Goal: Information Seeking & Learning: Find specific fact

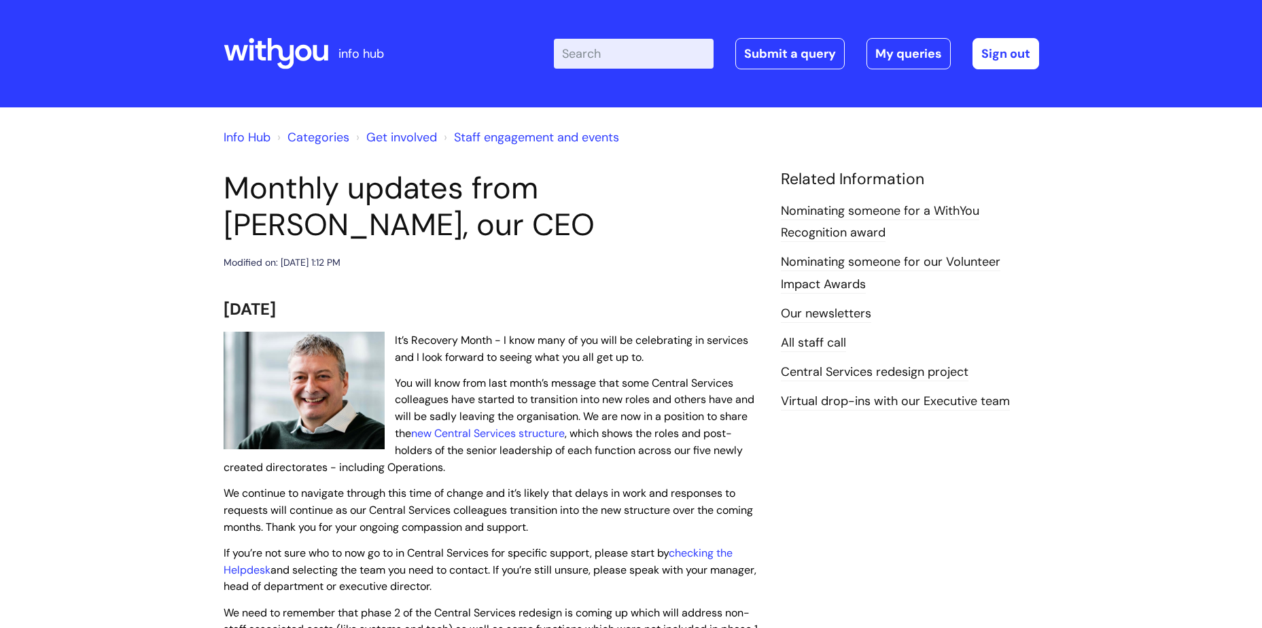
click at [273, 52] on icon at bounding box center [276, 53] width 105 height 33
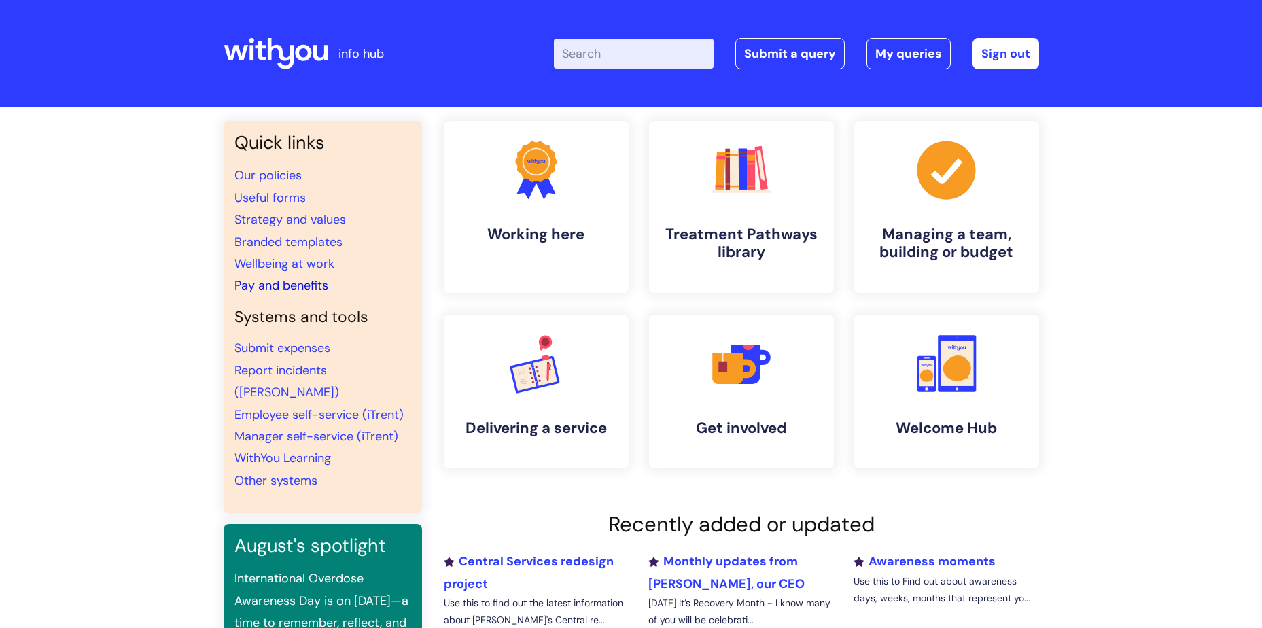
click at [298, 278] on link "Pay and benefits" at bounding box center [281, 285] width 94 height 16
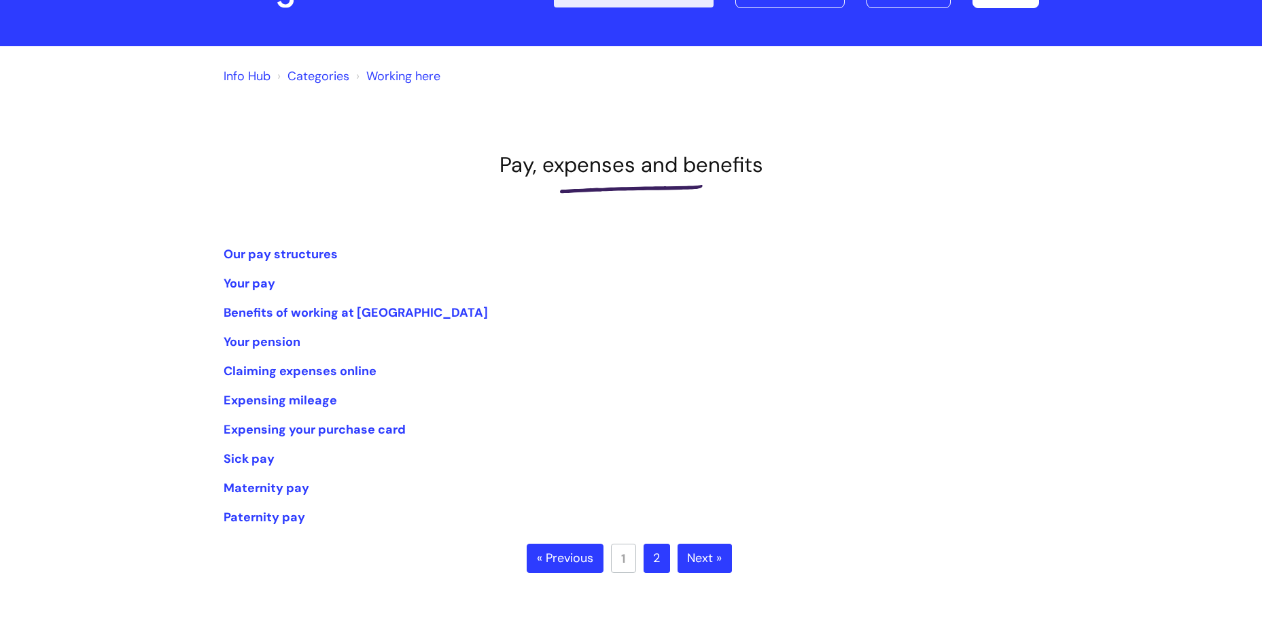
scroll to position [90, 0]
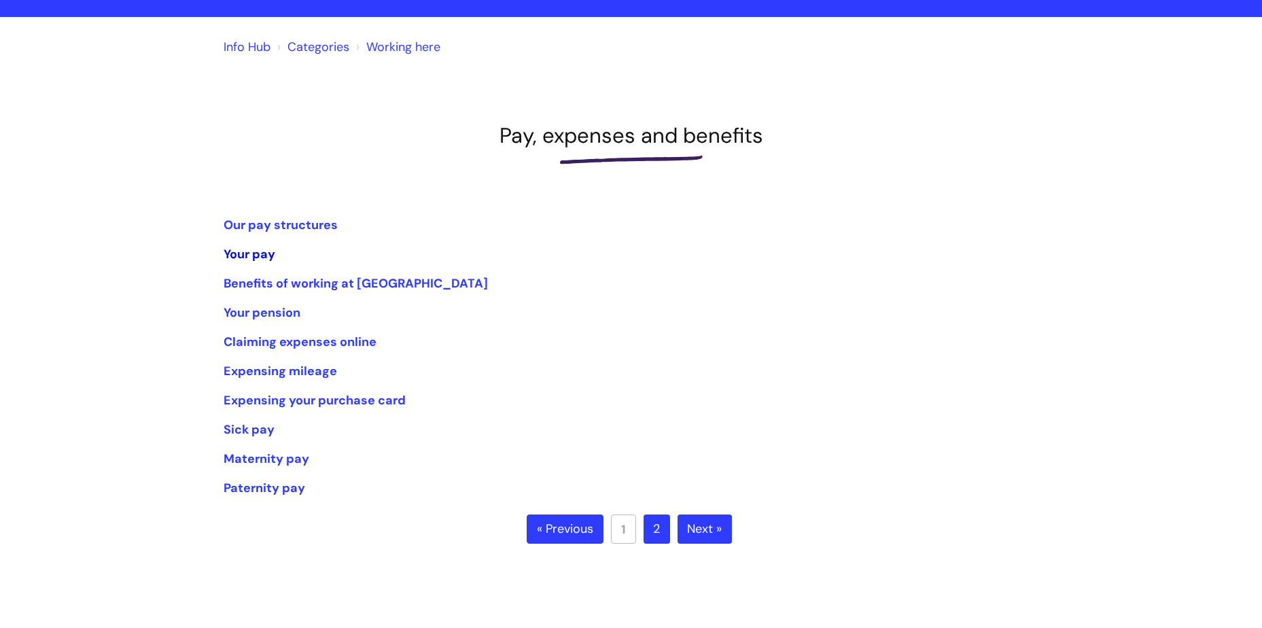
click at [253, 251] on link "Your pay" at bounding box center [250, 254] width 52 height 16
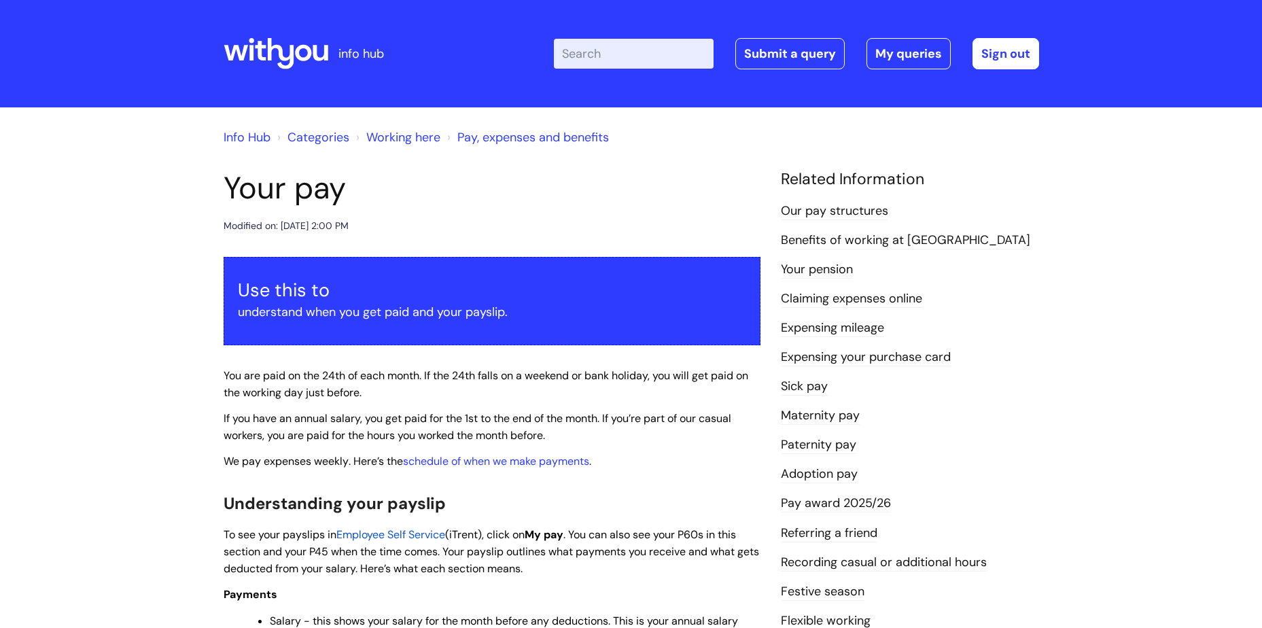
scroll to position [90, 0]
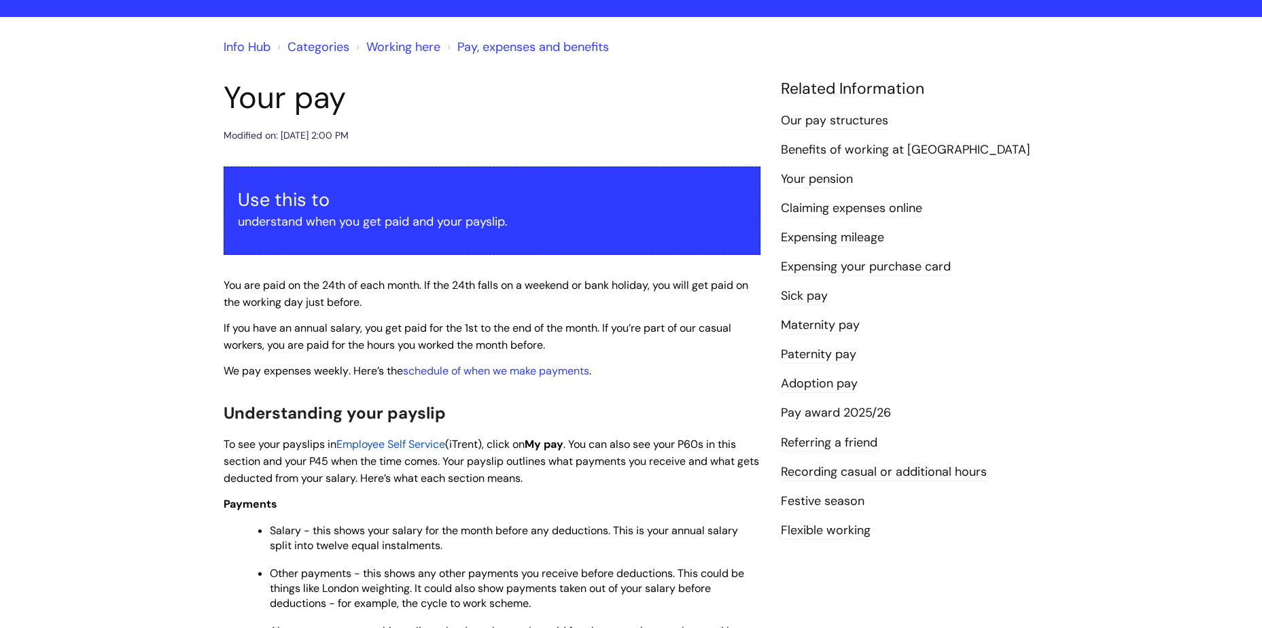
click at [849, 406] on link "Pay award 2025/26" at bounding box center [836, 413] width 110 height 18
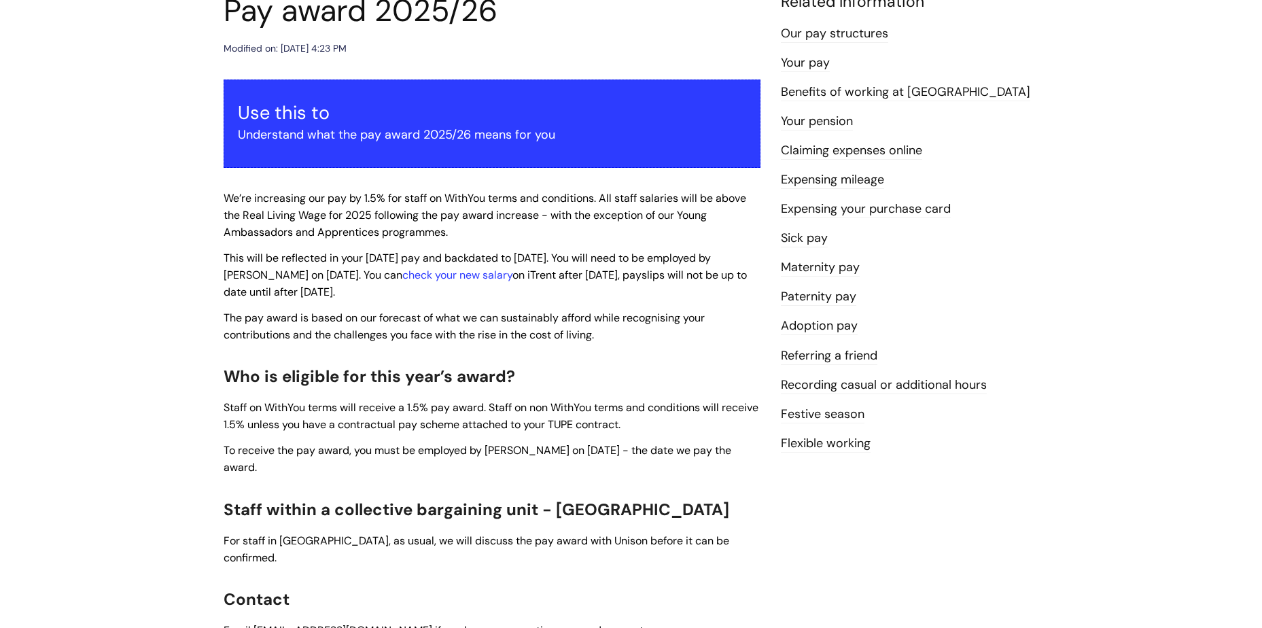
scroll to position [272, 0]
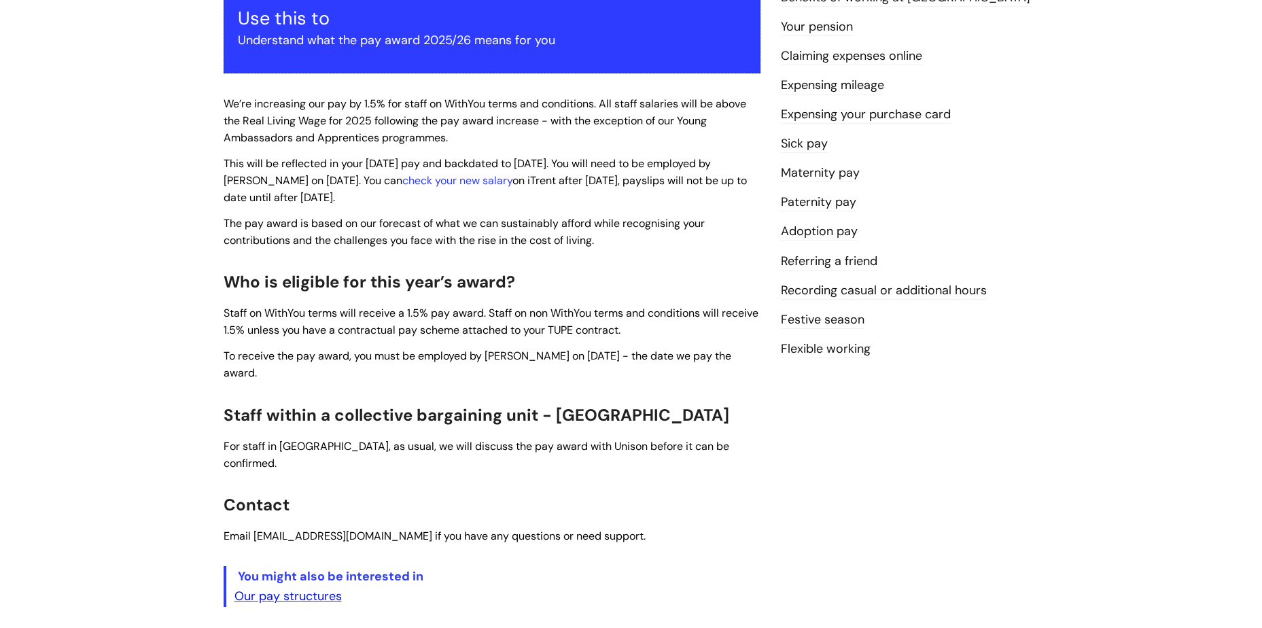
click at [280, 588] on link "Our pay structures" at bounding box center [287, 596] width 107 height 16
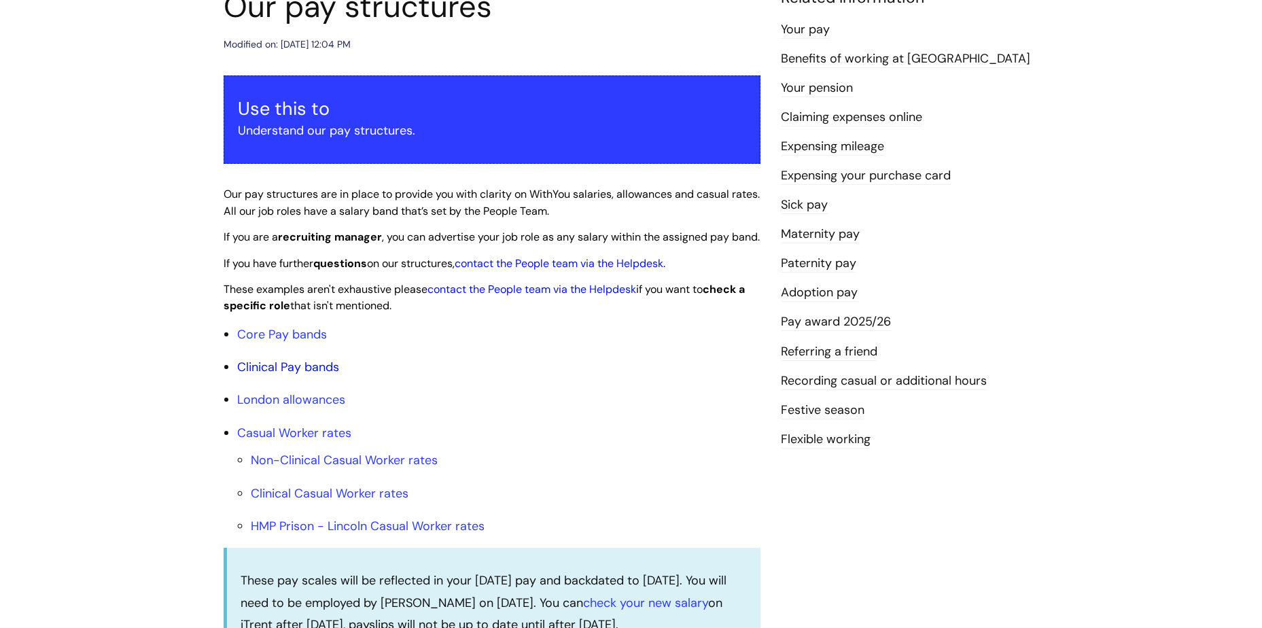
click at [303, 375] on link "Clinical Pay bands" at bounding box center [288, 367] width 102 height 16
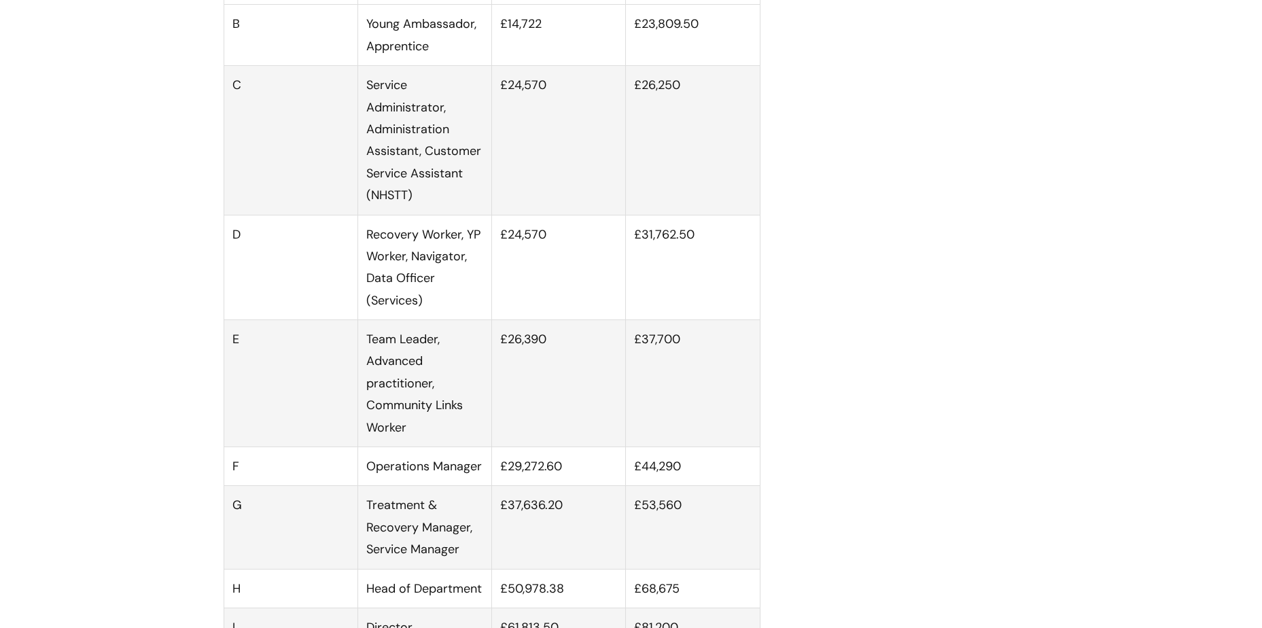
scroll to position [474, 0]
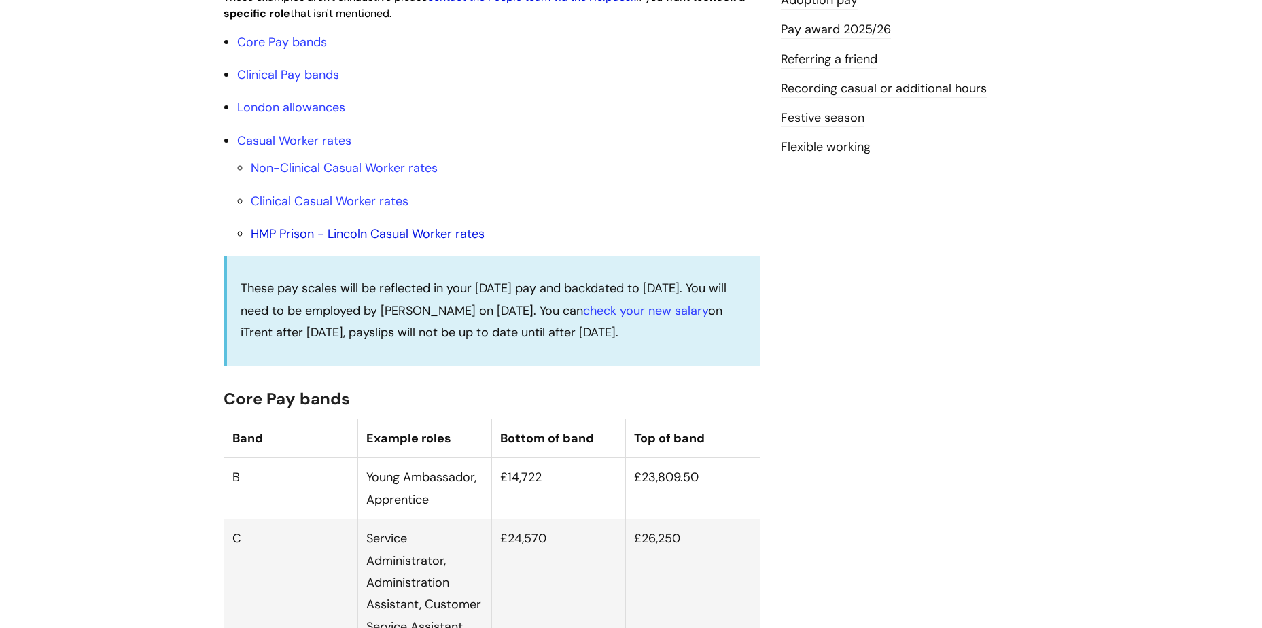
click at [404, 242] on link "HMP Prison - Lincoln Casual Worker rates" at bounding box center [368, 234] width 234 height 16
